Goal: Information Seeking & Learning: Learn about a topic

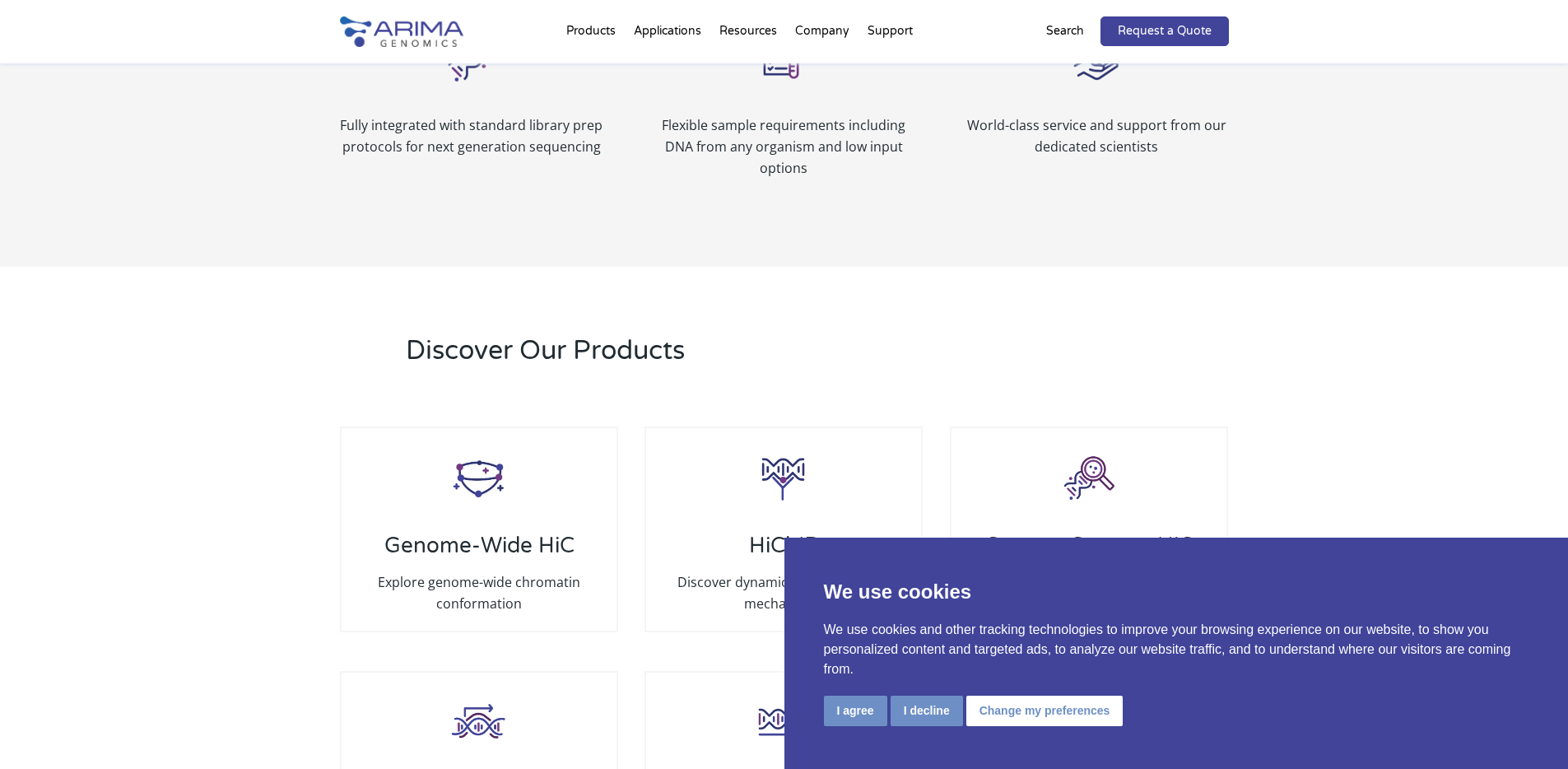
scroll to position [2179, 0]
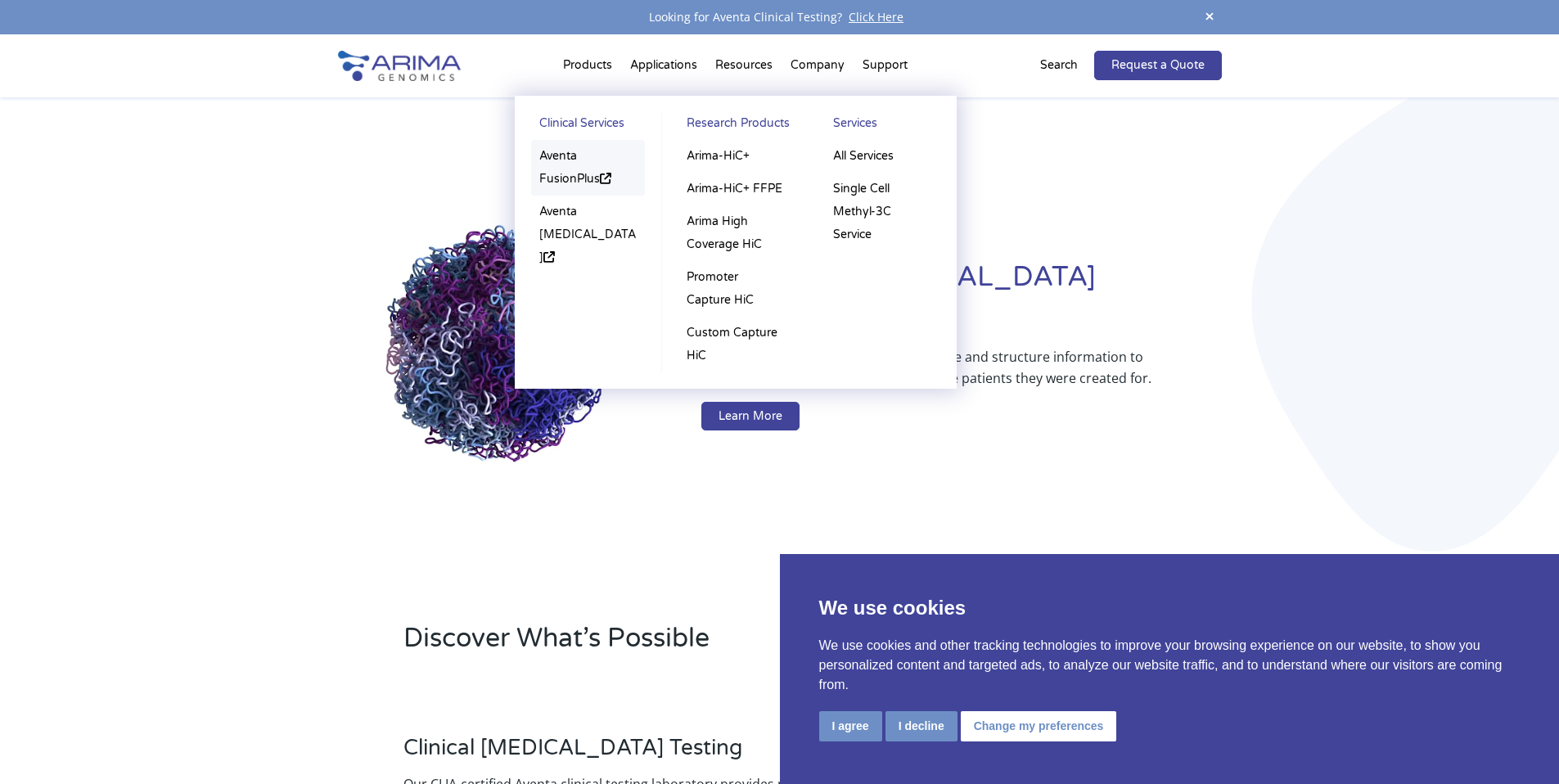
click at [567, 156] on link "Aventa FusionPlus" at bounding box center [589, 168] width 115 height 55
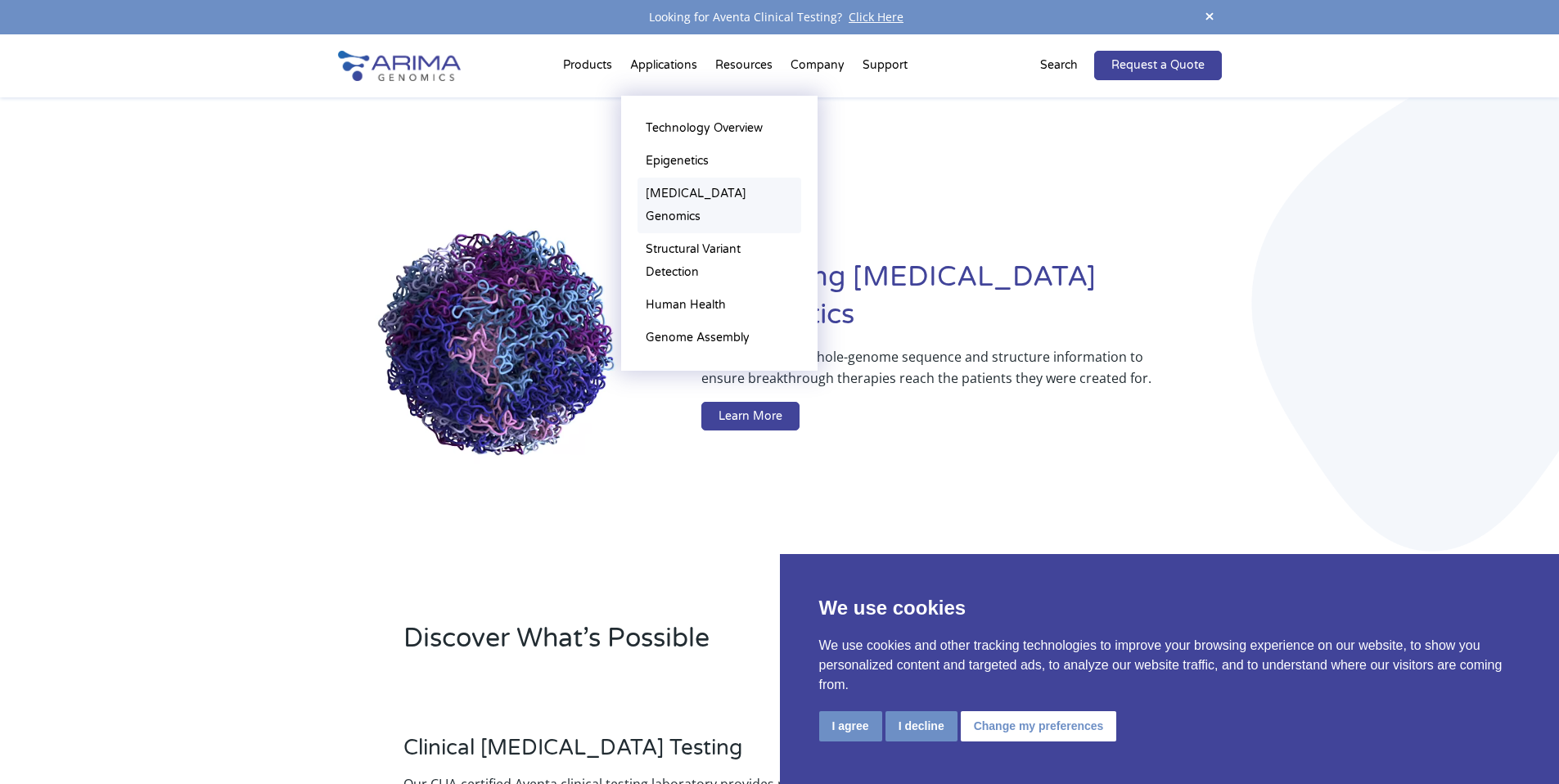
click at [661, 196] on link "[MEDICAL_DATA] Genomics" at bounding box center [719, 205] width 164 height 55
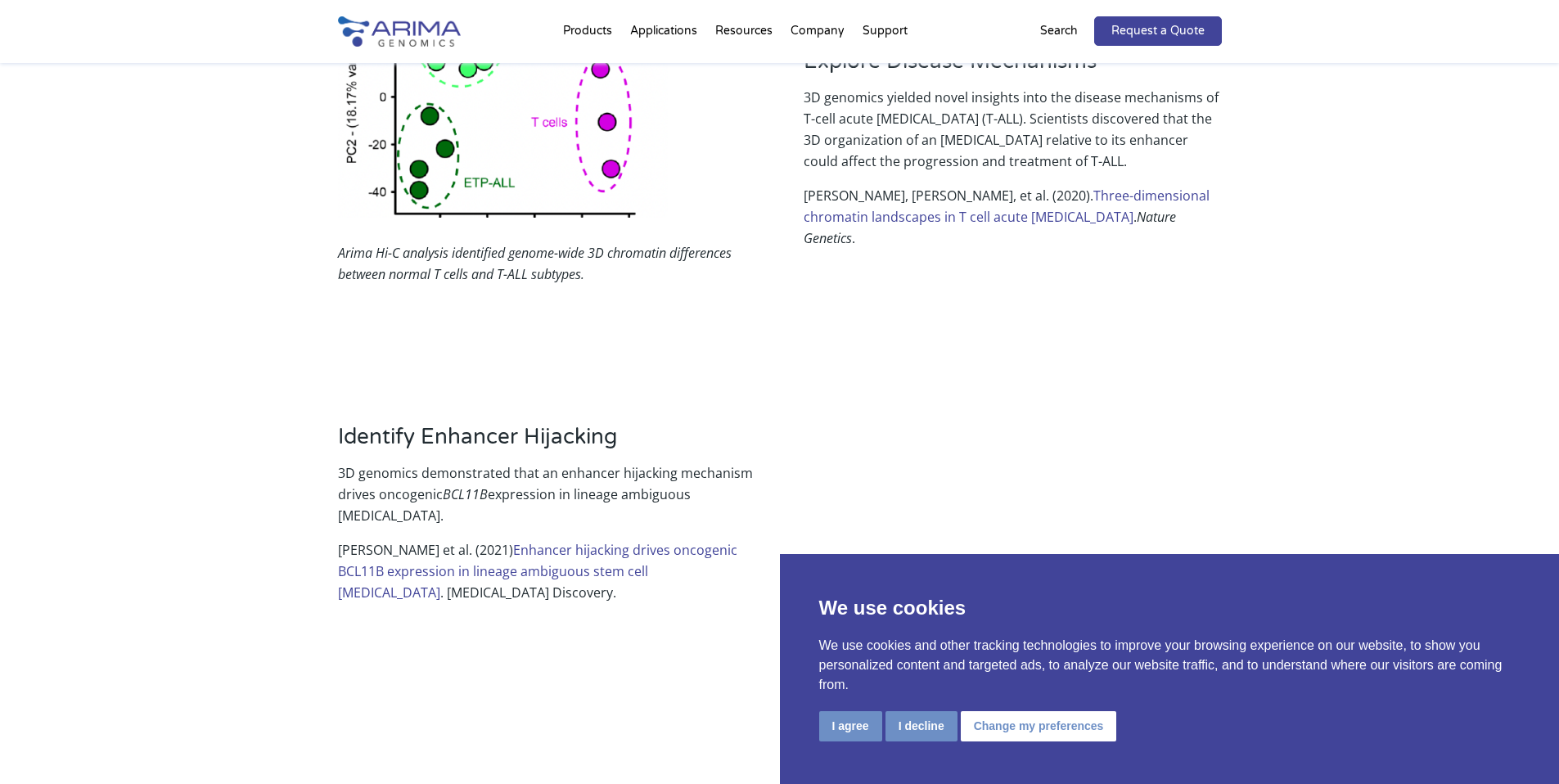
scroll to position [2058, 0]
